Goal: Information Seeking & Learning: Learn about a topic

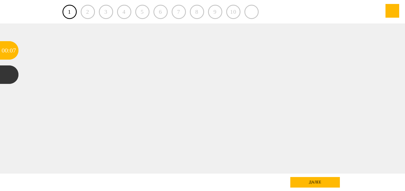
click at [102, 105] on div at bounding box center [202, 98] width 364 height 150
click at [65, 9] on link "1" at bounding box center [70, 12] width 14 height 14
click at [309, 184] on div "далее" at bounding box center [315, 182] width 50 height 11
click at [307, 181] on div "далее" at bounding box center [315, 182] width 50 height 11
click at [87, 14] on div "2" at bounding box center [88, 12] width 14 height 14
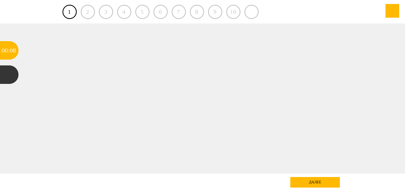
click at [134, 9] on div "1 2 3 4 5 6 7 8 9 10" at bounding box center [203, 11] width 280 height 23
click at [129, 10] on div "4" at bounding box center [124, 12] width 14 height 14
click at [394, 16] on div at bounding box center [393, 11] width 14 height 14
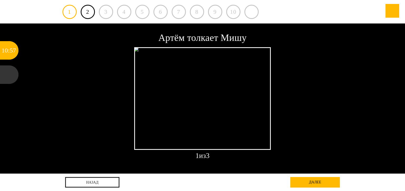
click at [179, 79] on div at bounding box center [202, 98] width 137 height 102
click at [136, 49] on img at bounding box center [143, 49] width 18 height 4
click at [168, 92] on div at bounding box center [202, 98] width 137 height 102
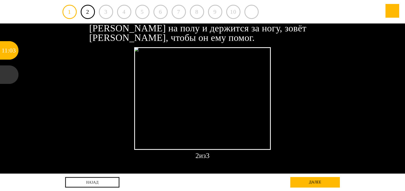
click at [296, 184] on div "далее" at bounding box center [315, 182] width 50 height 11
click at [301, 183] on div "далее" at bounding box center [315, 182] width 50 height 11
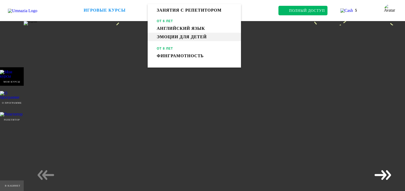
click at [179, 38] on link "Эмоции для детей" at bounding box center [194, 37] width 93 height 8
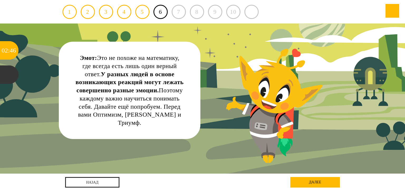
click at [309, 183] on div "далее" at bounding box center [315, 182] width 50 height 11
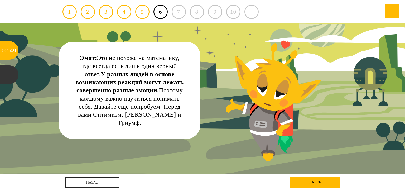
click at [303, 181] on div "далее" at bounding box center [315, 182] width 50 height 11
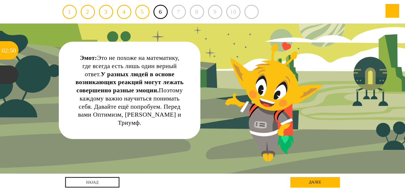
click at [327, 186] on div "далее" at bounding box center [315, 182] width 50 height 11
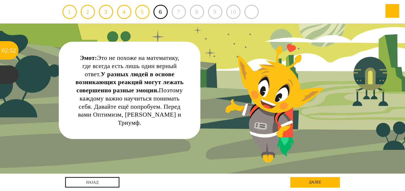
click at [180, 9] on div "7" at bounding box center [179, 12] width 14 height 14
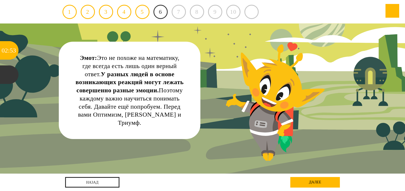
click at [156, 17] on link "6" at bounding box center [161, 12] width 14 height 14
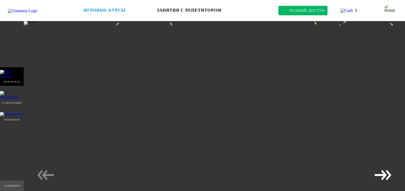
click at [159, 25] on html "Игровые курсы От 6 лет География Культурный код От 7 лет Эмоции для детей Разви…" at bounding box center [202, 12] width 405 height 25
click at [383, 176] on icon at bounding box center [384, 175] width 17 height 10
click at [46, 173] on icon at bounding box center [44, 175] width 17 height 10
